Goal: Task Accomplishment & Management: Complete application form

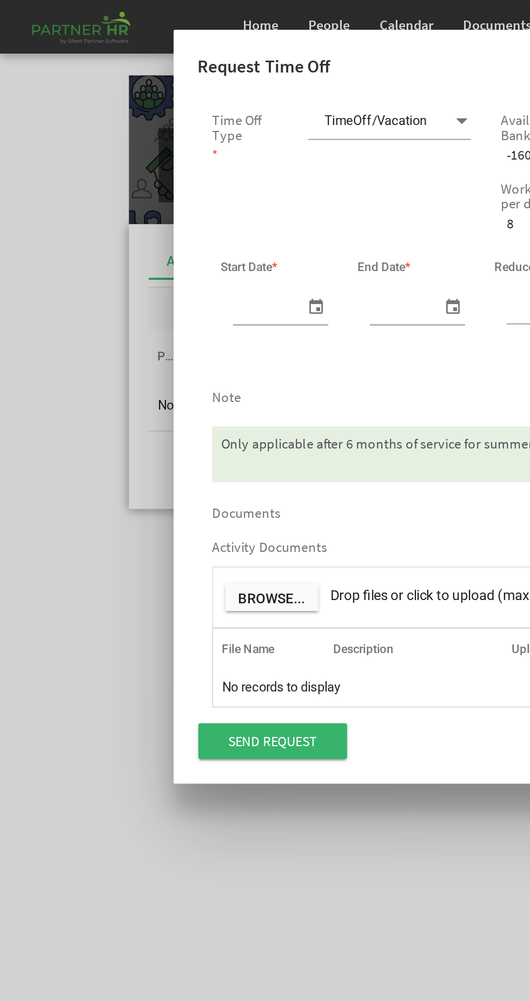
scroll to position [0, 11]
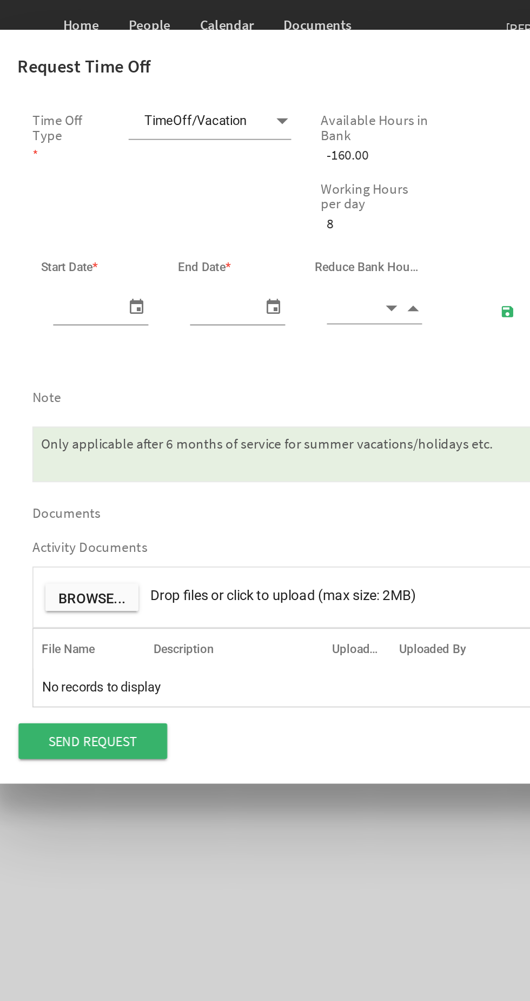
click at [252, 66] on span at bounding box center [252, 65] width 10 height 15
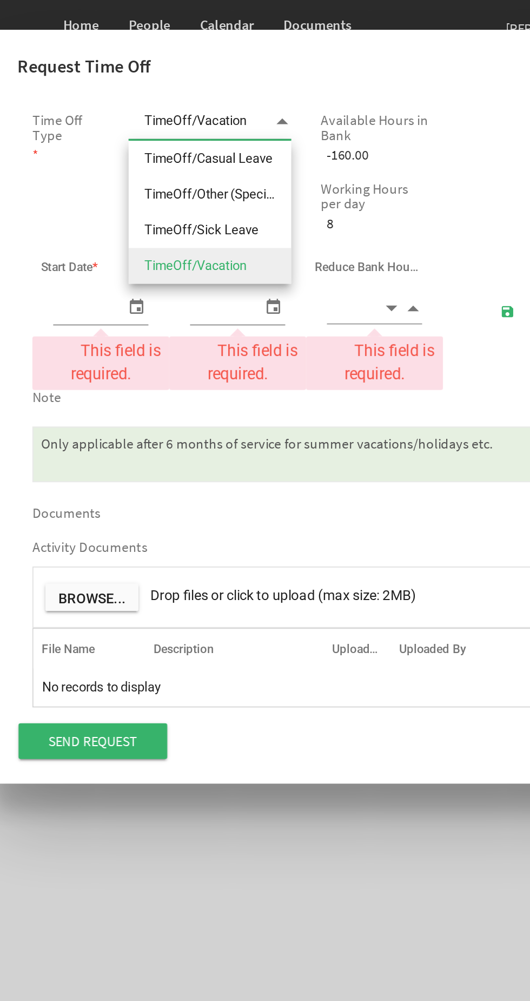
scroll to position [0, 0]
click at [222, 76] on span "TimeOff/Vacation TimeOff/Vacation" at bounding box center [212, 66] width 89 height 20
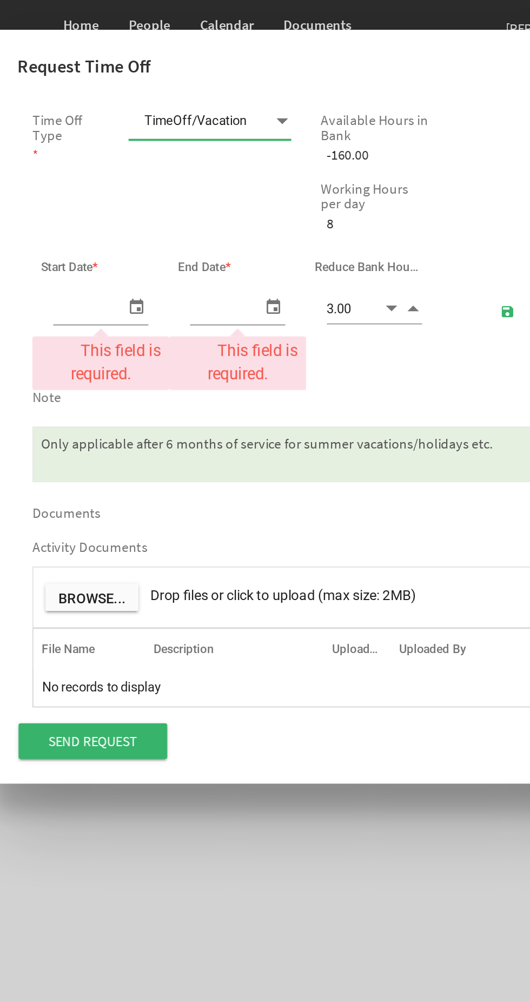
type input "4.00"
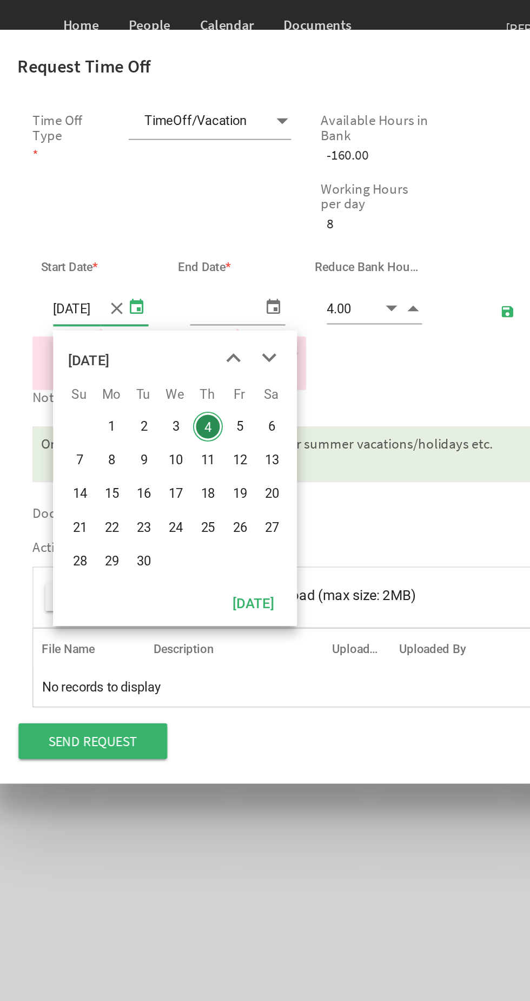
click at [160, 248] on span "8" at bounding box center [159, 251] width 16 height 16
type input "[DATE]"
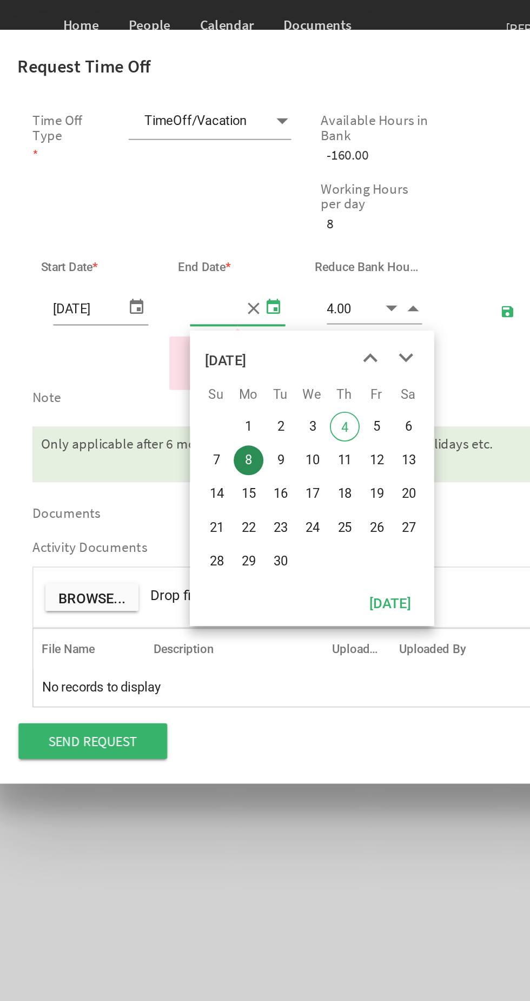
type input "[DATE]"
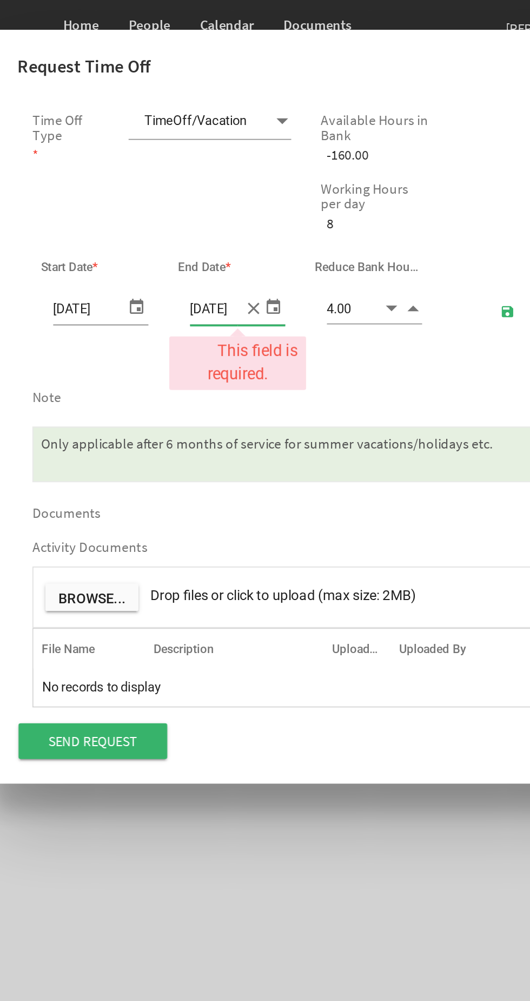
click at [234, 251] on textarea "Only applicable after 6 months of service for summer vacations/holidays etc." at bounding box center [265, 248] width 299 height 30
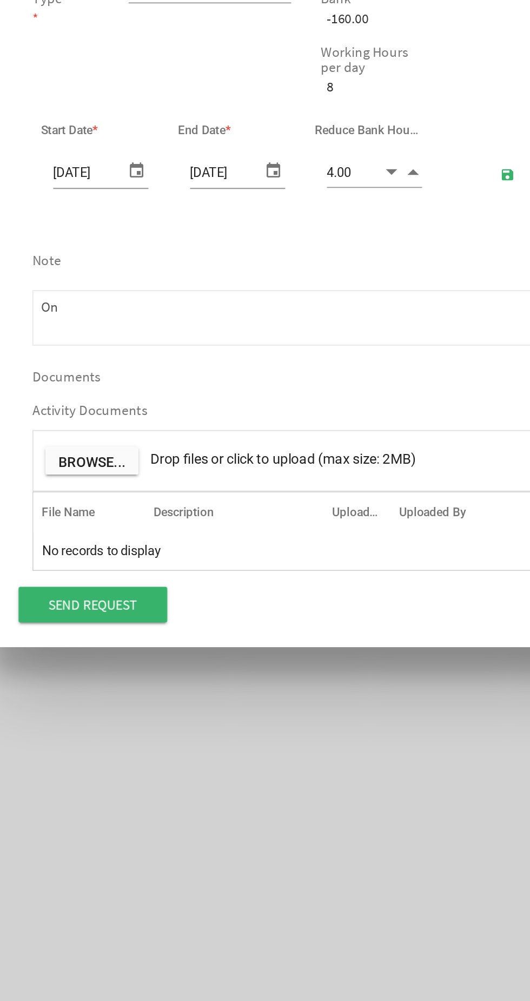
type textarea "O"
click at [139, 240] on textarea "Only applicable after 6 months of service for summer vacations/holidays etc." at bounding box center [265, 248] width 299 height 30
click at [213, 246] on textarea "Only applicable after 6 months of service for summer vacations/holidays etc." at bounding box center [265, 248] width 299 height 30
click at [250, 245] on textarea "Only applicable after 6 months of service for summer vacations/holidays etc." at bounding box center [265, 248] width 299 height 30
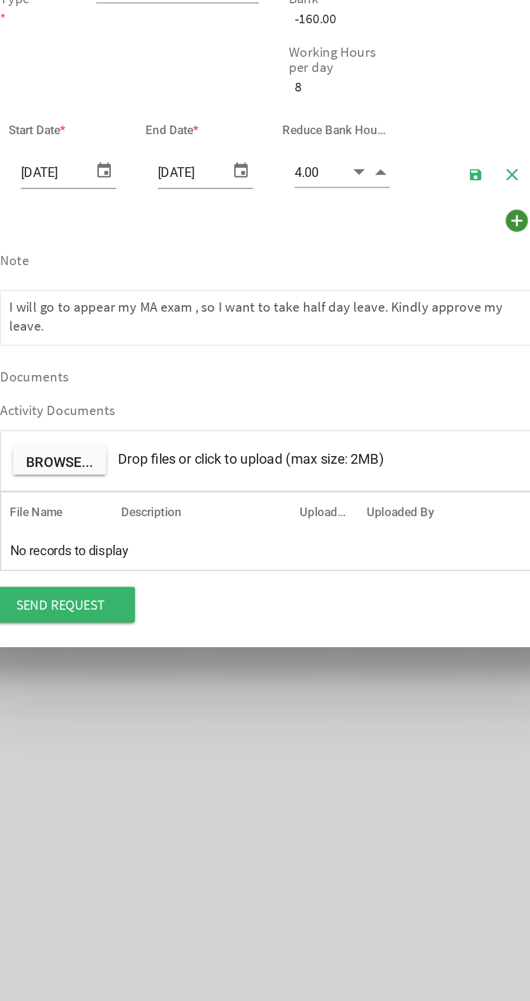
type textarea "I will go to appear my MA exam , so I want to take half day leave. Kindly appro…"
click at [211, 327] on span "Drop files or click to upload (max size: 2MB)" at bounding box center [252, 324] width 145 height 9
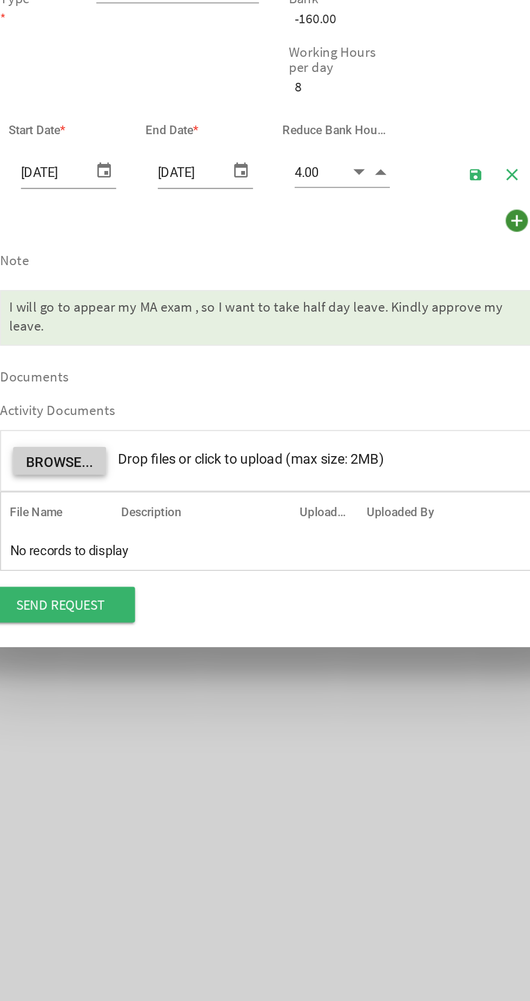
click at [155, 319] on button "Browse..." at bounding box center [148, 325] width 51 height 15
click at [153, 325] on button "Browse..." at bounding box center [148, 325] width 51 height 15
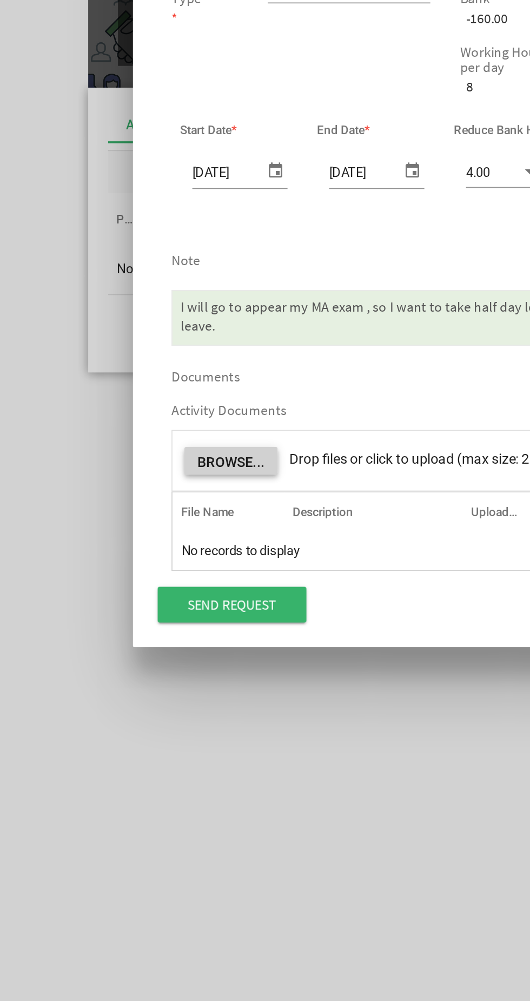
click at [144, 326] on button "Browse..." at bounding box center [148, 325] width 51 height 15
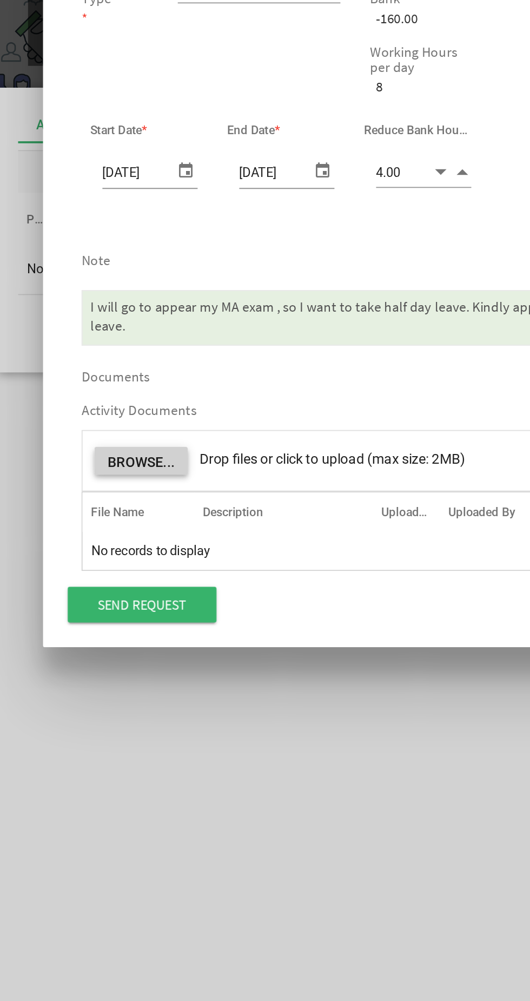
click at [149, 327] on button "Browse..." at bounding box center [148, 325] width 51 height 15
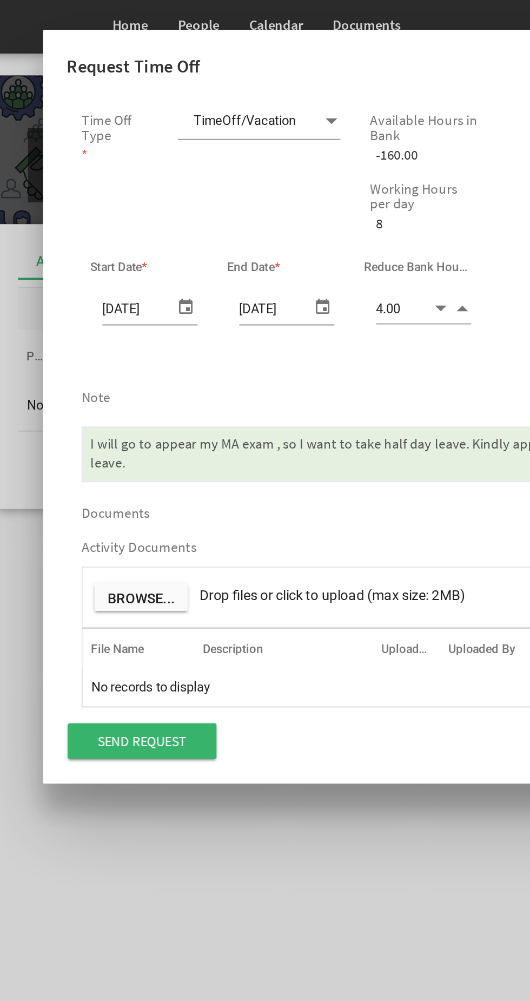
click at [249, 65] on span at bounding box center [252, 65] width 10 height 15
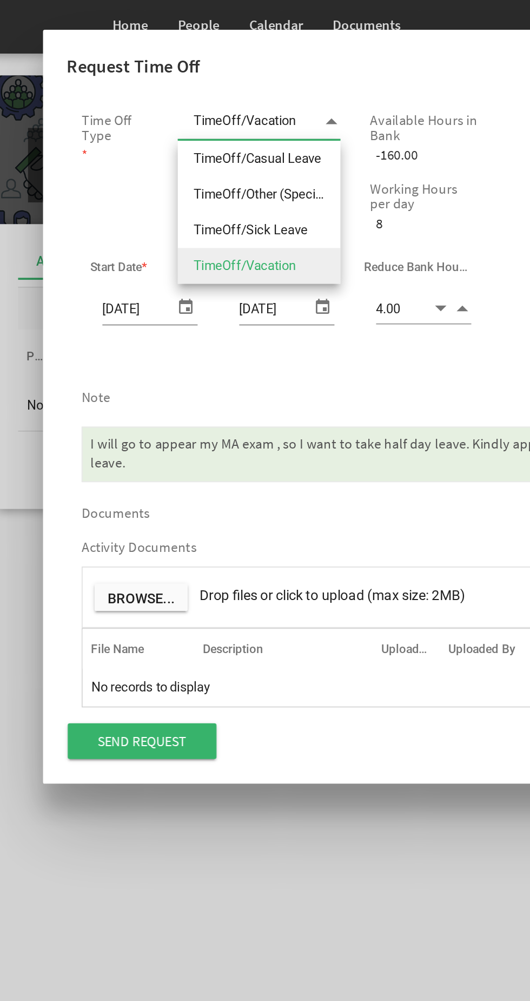
click at [232, 89] on li "TimeOff/Casual Leave" at bounding box center [212, 86] width 89 height 19
type input "TimeOff/Casual Leave"
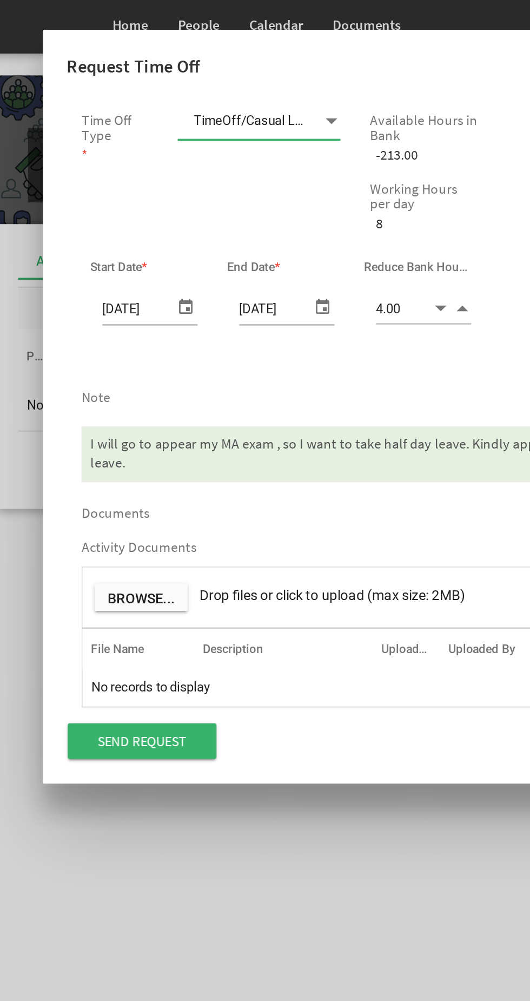
click at [249, 63] on span at bounding box center [252, 65] width 10 height 15
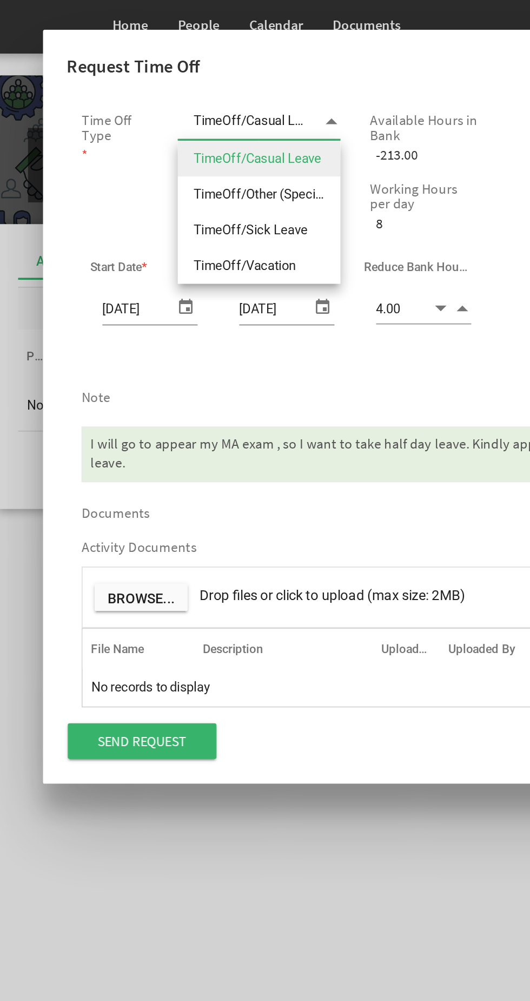
click at [282, 112] on label "Working Hours per day" at bounding box center [303, 107] width 60 height 16
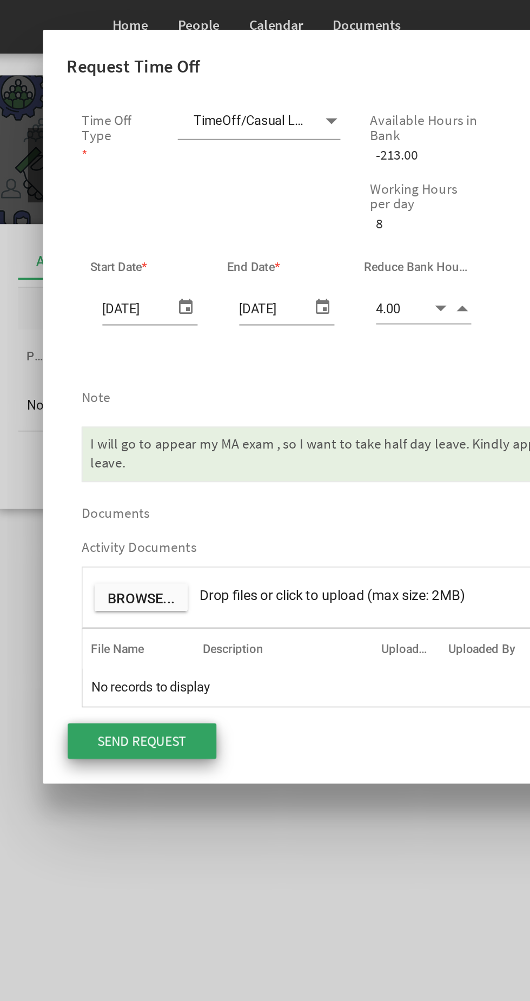
click at [174, 405] on input "Send Request" at bounding box center [148, 403] width 81 height 19
